Goal: Task Accomplishment & Management: Manage account settings

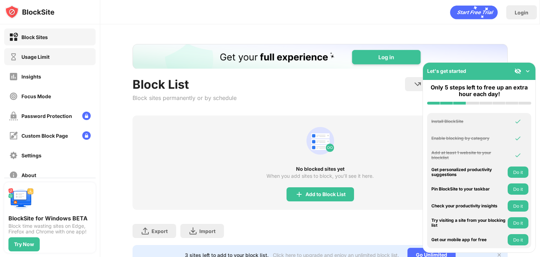
click at [66, 55] on div "Usage Limit" at bounding box center [49, 56] width 91 height 17
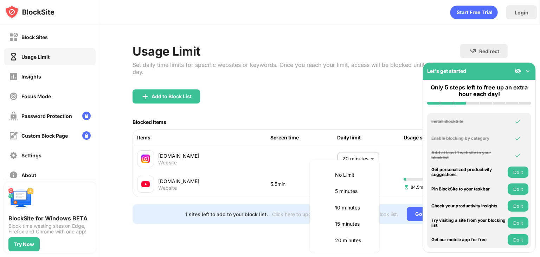
scroll to position [181, 0]
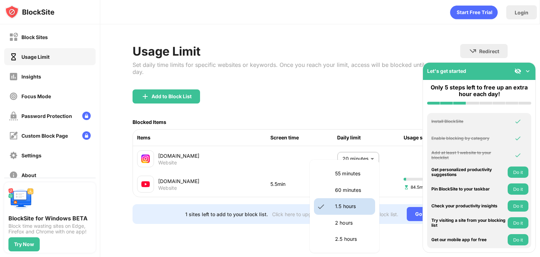
click at [361, 173] on body "Block Sites Usage Limit Insights Focus Mode Password Protection Custom Block Pa…" at bounding box center [270, 128] width 540 height 257
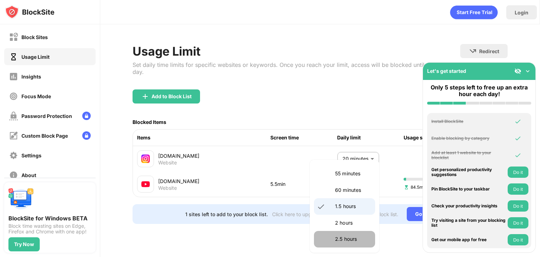
click at [349, 234] on li "2.5 hours" at bounding box center [344, 239] width 61 height 16
type input "***"
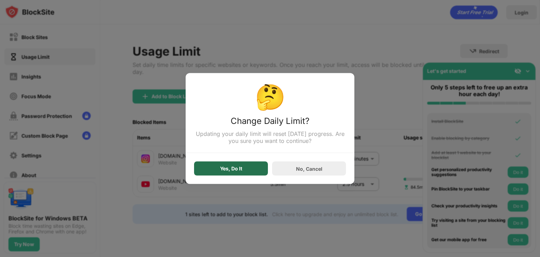
click at [229, 167] on div "Yes, Do It" at bounding box center [231, 169] width 22 height 6
